Goal: Navigation & Orientation: Find specific page/section

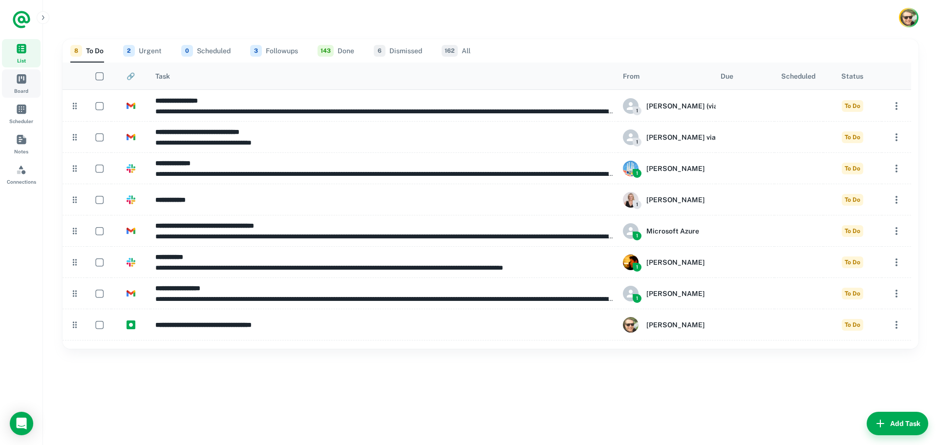
click at [34, 79] on link "Board" at bounding box center [21, 83] width 39 height 28
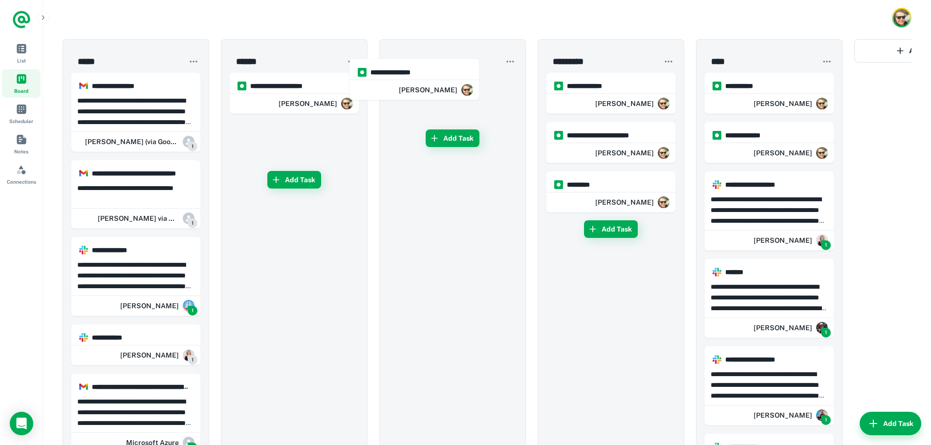
drag, startPoint x: 301, startPoint y: 87, endPoint x: 431, endPoint y: 73, distance: 130.3
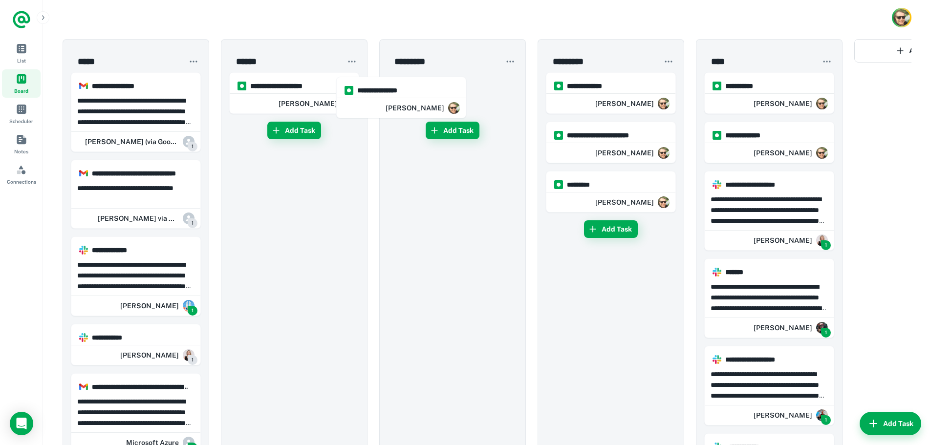
drag, startPoint x: 443, startPoint y: 78, endPoint x: 284, endPoint y: 83, distance: 158.3
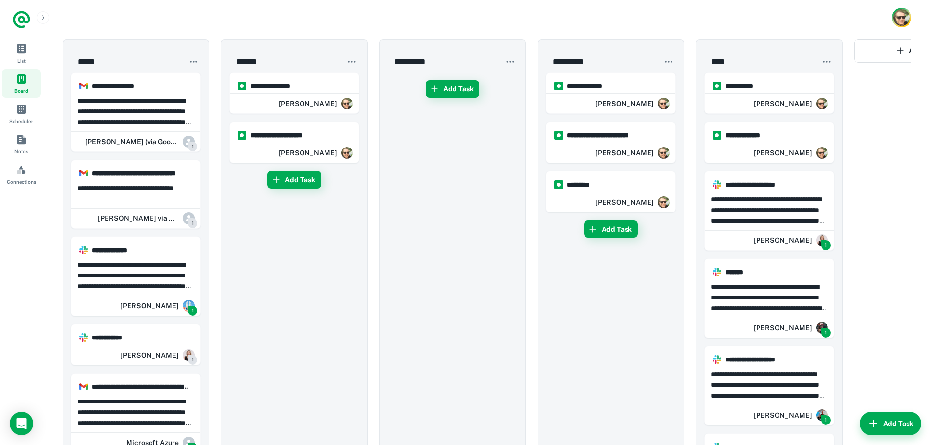
drag, startPoint x: 284, startPoint y: 83, endPoint x: 391, endPoint y: 72, distance: 107.0
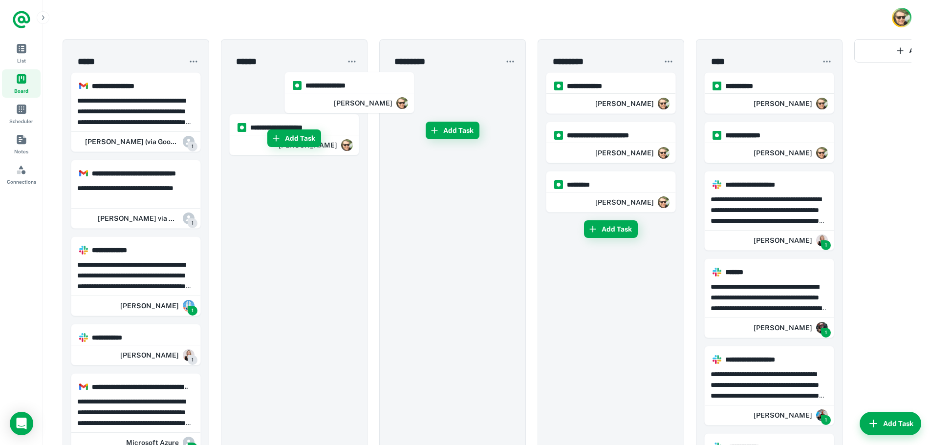
drag, startPoint x: 406, startPoint y: 75, endPoint x: 251, endPoint y: 75, distance: 155.8
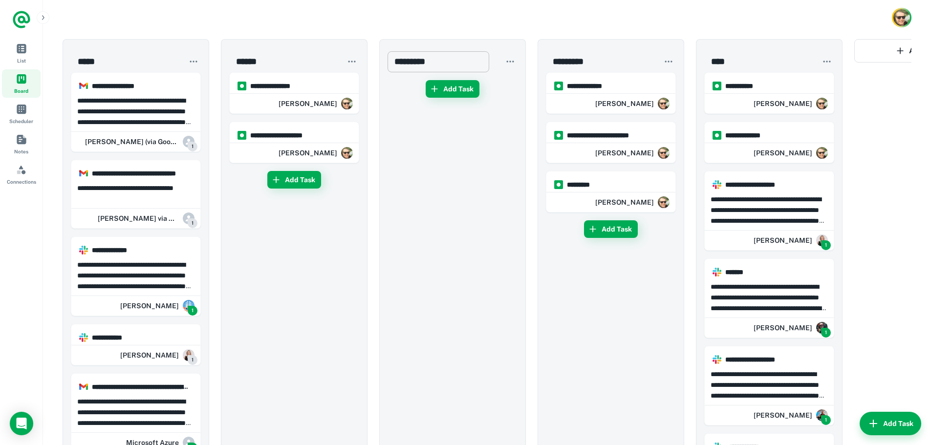
drag, startPoint x: 244, startPoint y: 80, endPoint x: 402, endPoint y: 65, distance: 158.5
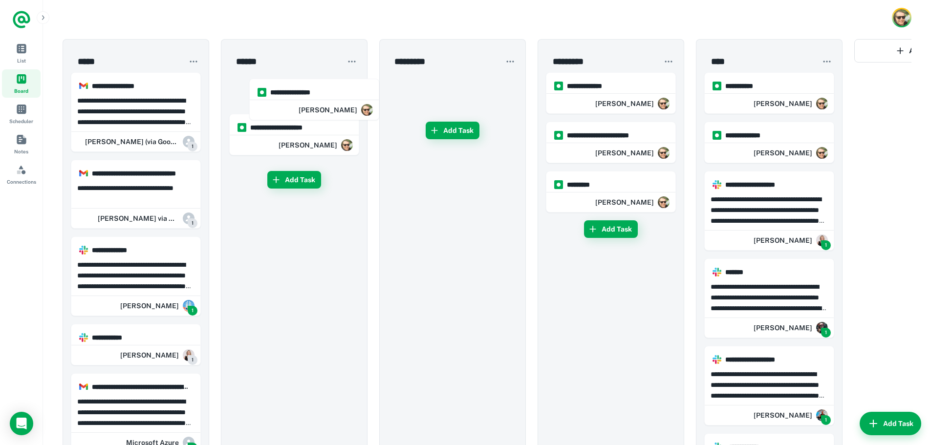
drag, startPoint x: 472, startPoint y: 91, endPoint x: 324, endPoint y: 99, distance: 148.2
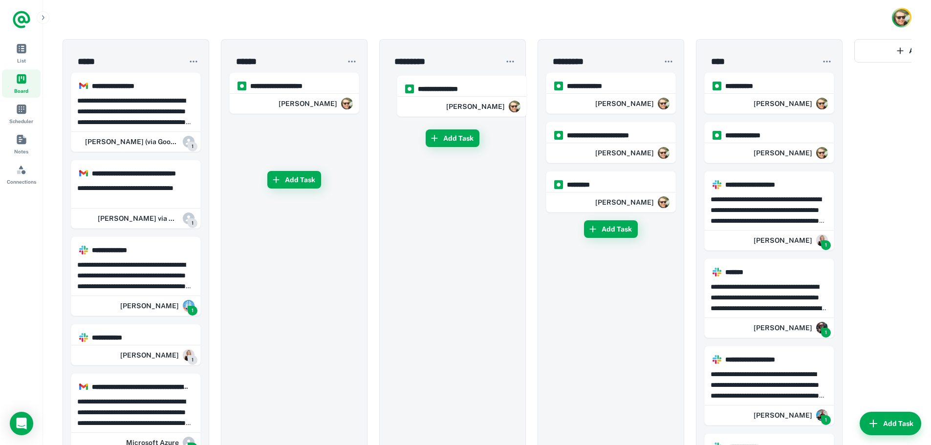
drag, startPoint x: 275, startPoint y: 103, endPoint x: 446, endPoint y: 103, distance: 171.0
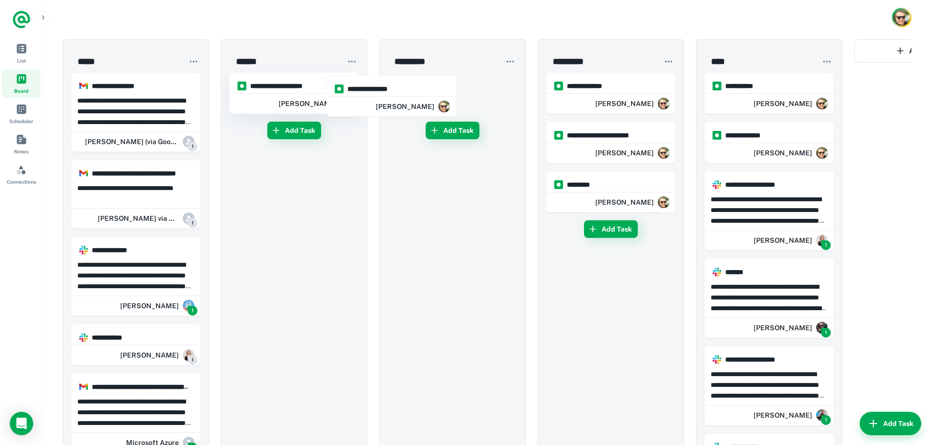
drag, startPoint x: 446, startPoint y: 103, endPoint x: 305, endPoint y: 107, distance: 140.8
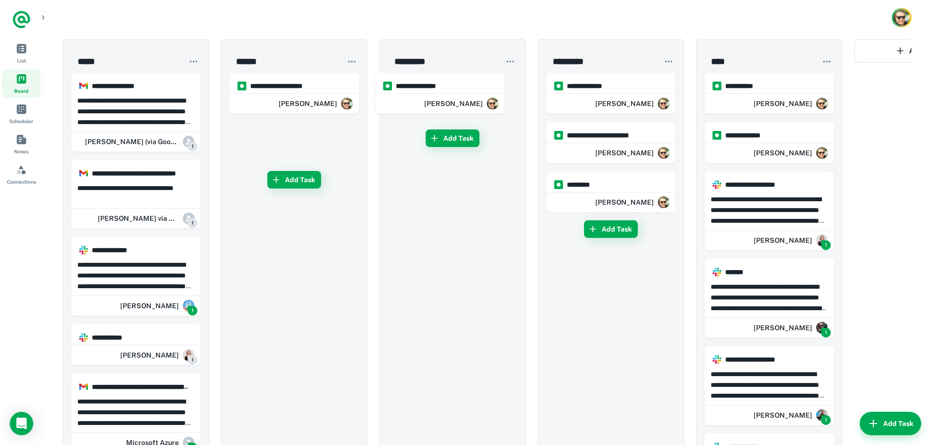
drag, startPoint x: 271, startPoint y: 80, endPoint x: 422, endPoint y: 80, distance: 151.4
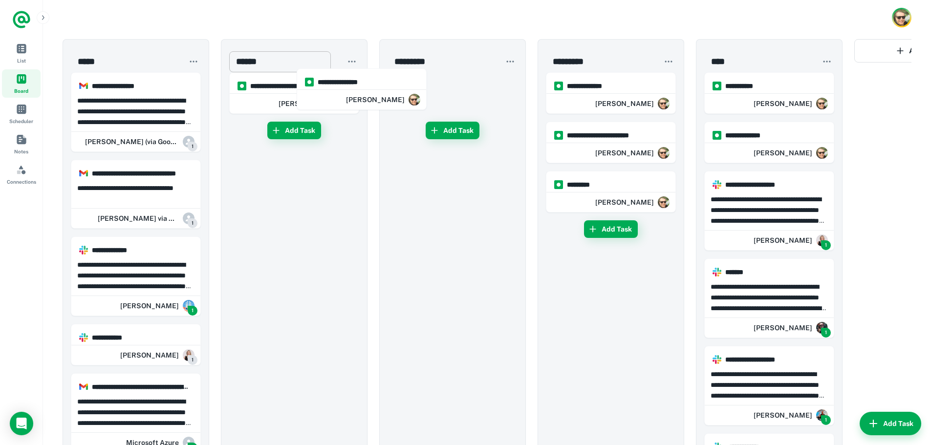
drag, startPoint x: 434, startPoint y: 84, endPoint x: 291, endPoint y: 69, distance: 144.3
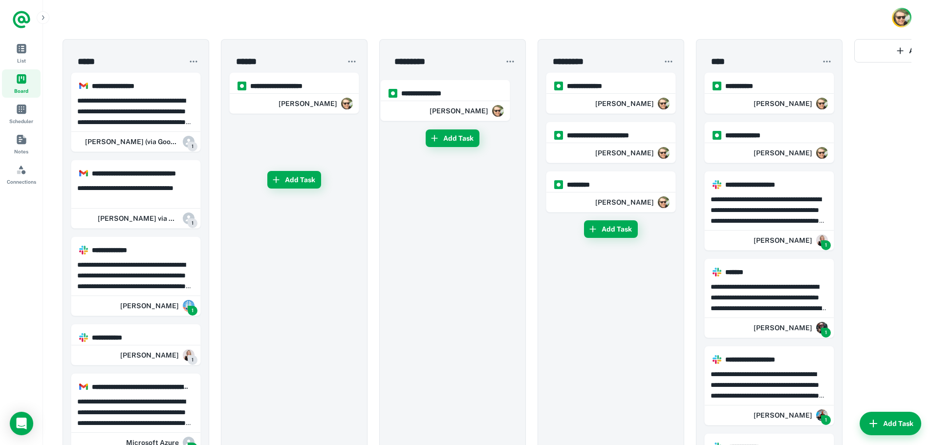
drag, startPoint x: 272, startPoint y: 90, endPoint x: 429, endPoint y: 97, distance: 157.9
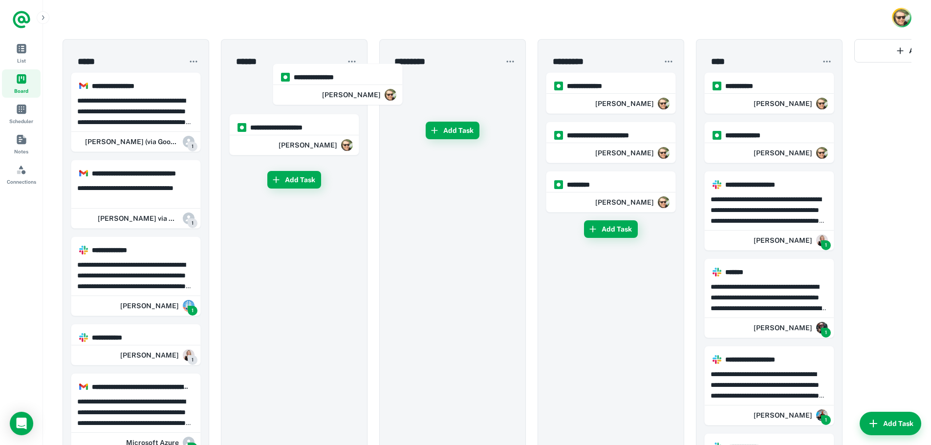
drag, startPoint x: 429, startPoint y: 97, endPoint x: 304, endPoint y: 88, distance: 125.8
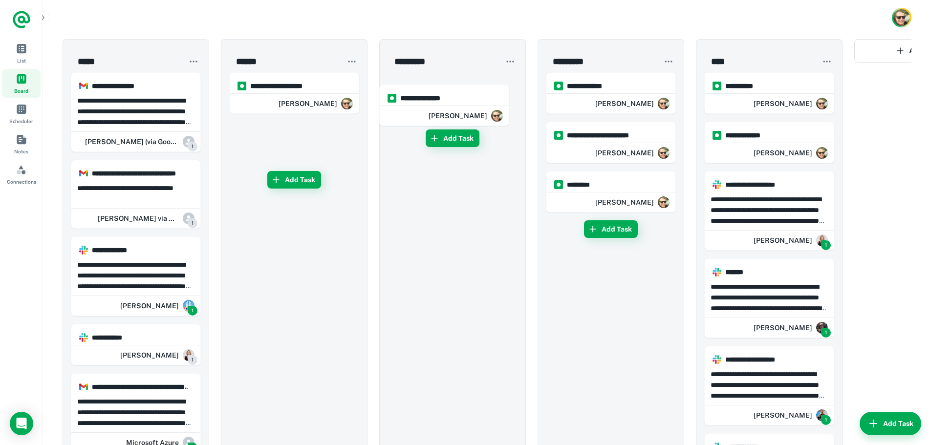
drag, startPoint x: 270, startPoint y: 97, endPoint x: 426, endPoint y: 118, distance: 157.2
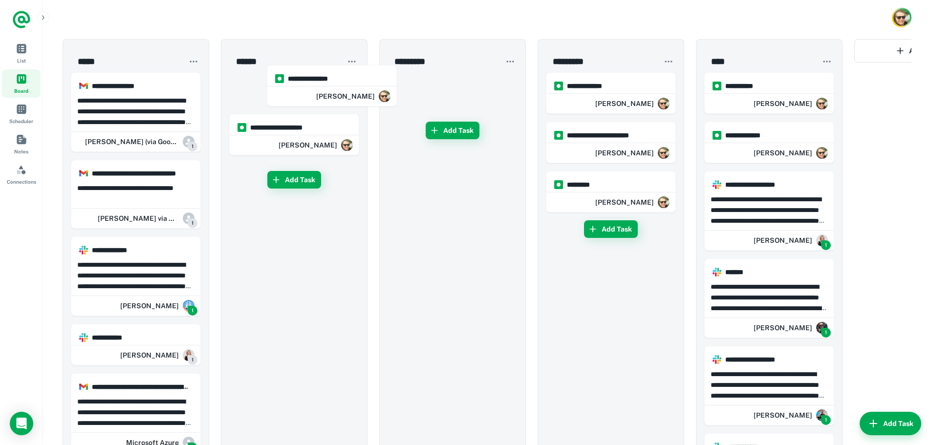
drag, startPoint x: 436, startPoint y: 108, endPoint x: 310, endPoint y: 101, distance: 126.7
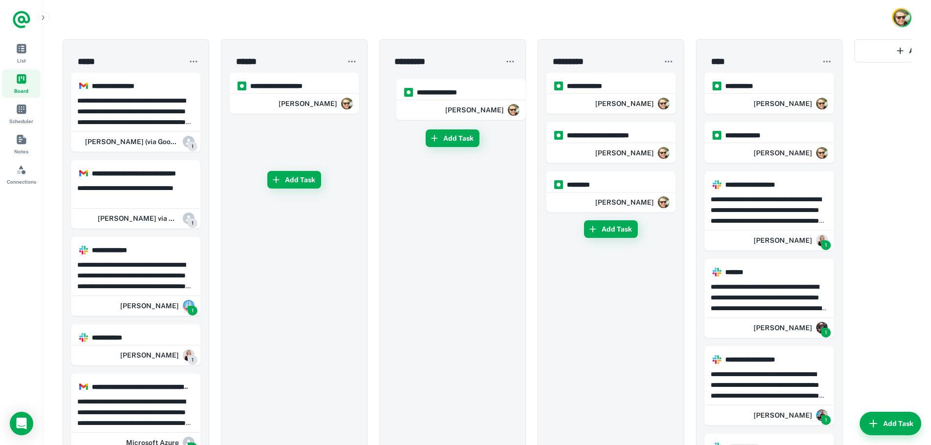
drag, startPoint x: 270, startPoint y: 98, endPoint x: 442, endPoint y: 101, distance: 172.0
